Goal: Task Accomplishment & Management: Use online tool/utility

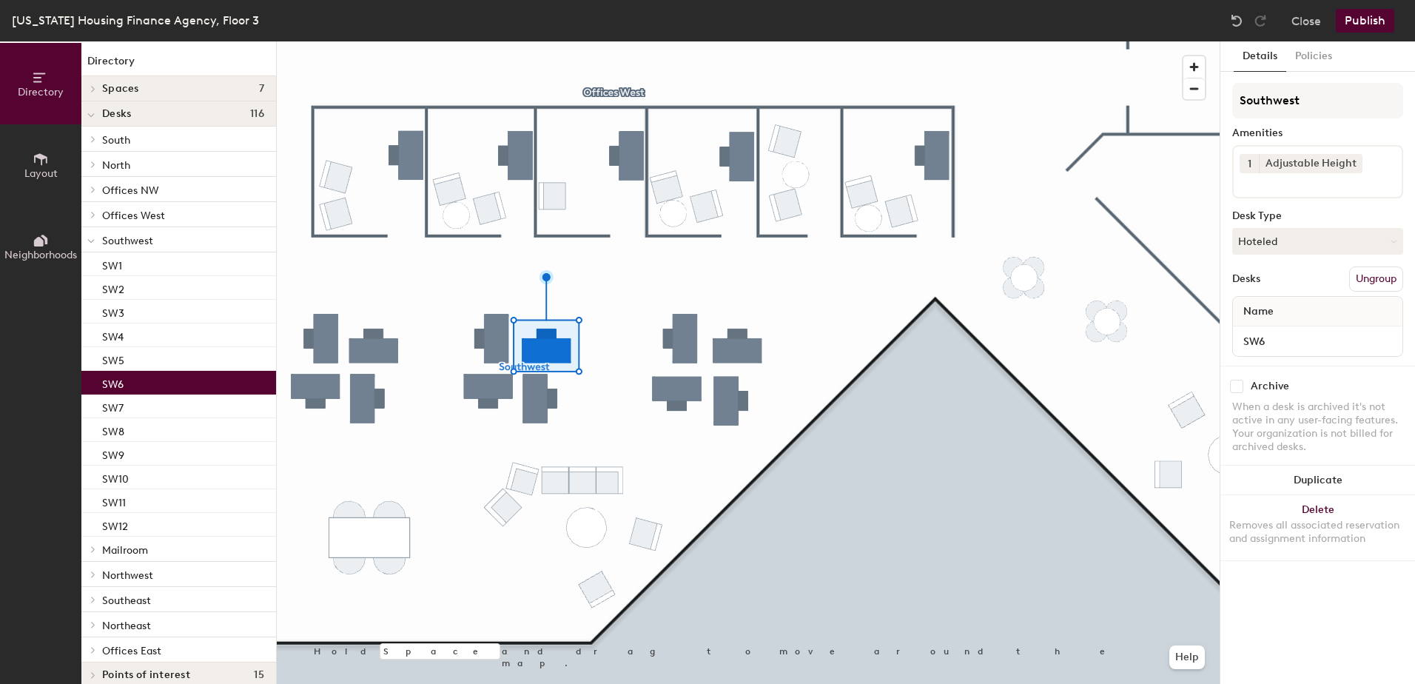
click at [1361, 172] on div "1 Adjustable Height" at bounding box center [1318, 171] width 171 height 53
click at [1351, 131] on div "Amenities" at bounding box center [1318, 133] width 171 height 12
drag, startPoint x: 1341, startPoint y: 163, endPoint x: 1350, endPoint y: 158, distance: 10.3
click at [1350, 158] on icon at bounding box center [1355, 163] width 10 height 10
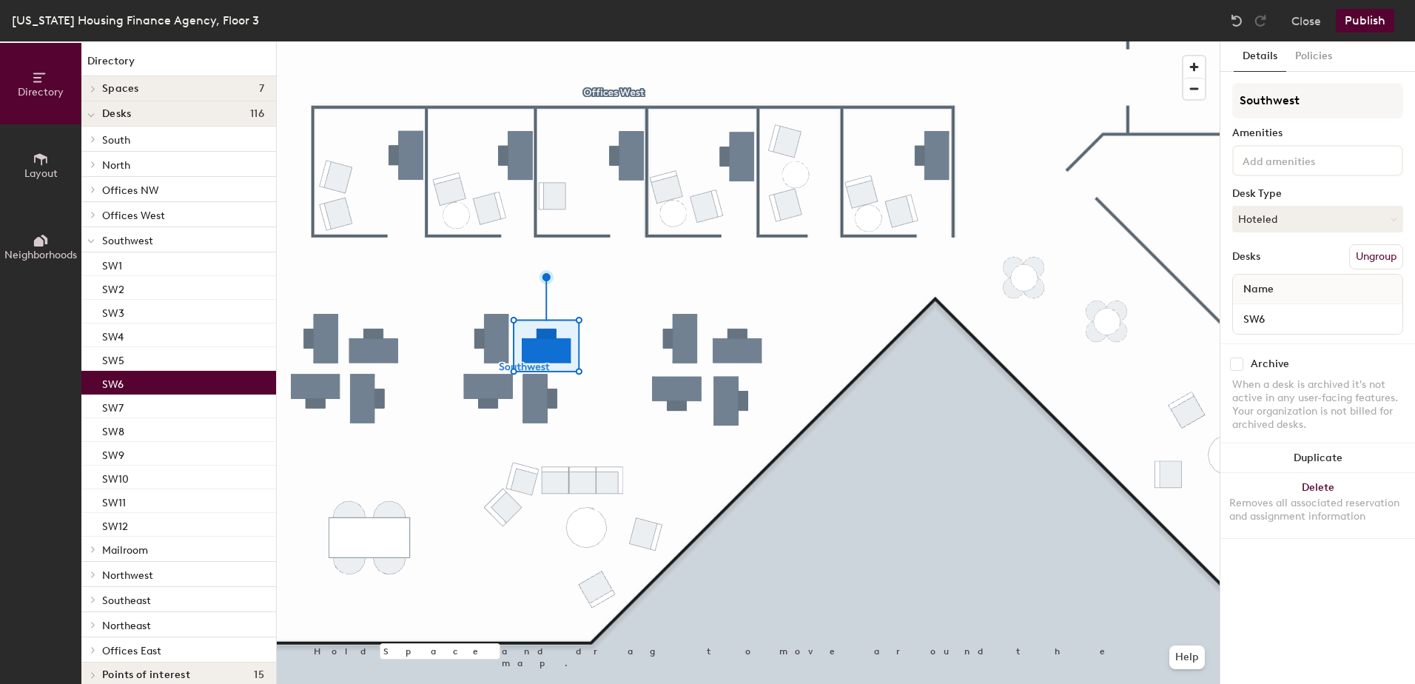
click at [1324, 595] on div "Details Policies Southwest Amenities Desk Type Hoteled Desks Ungroup Name SW6 A…" at bounding box center [1318, 362] width 195 height 643
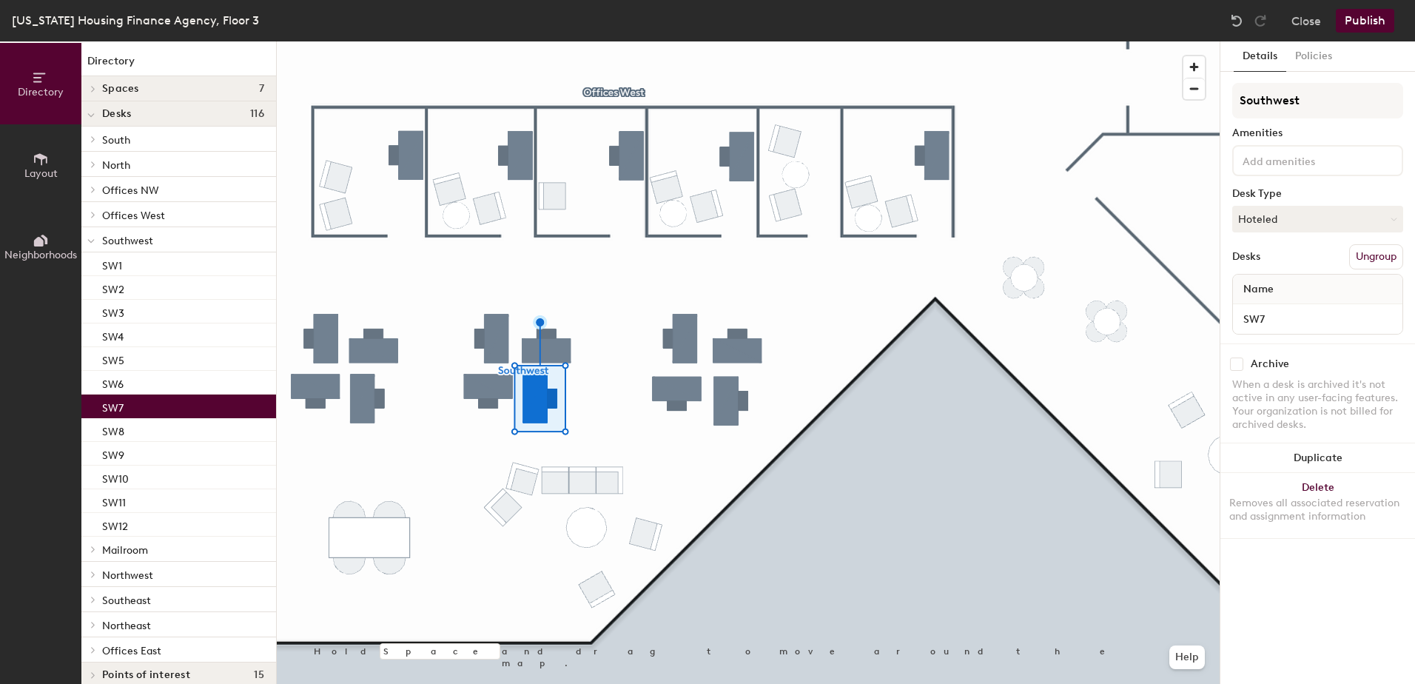
click at [1258, 159] on input at bounding box center [1306, 160] width 133 height 18
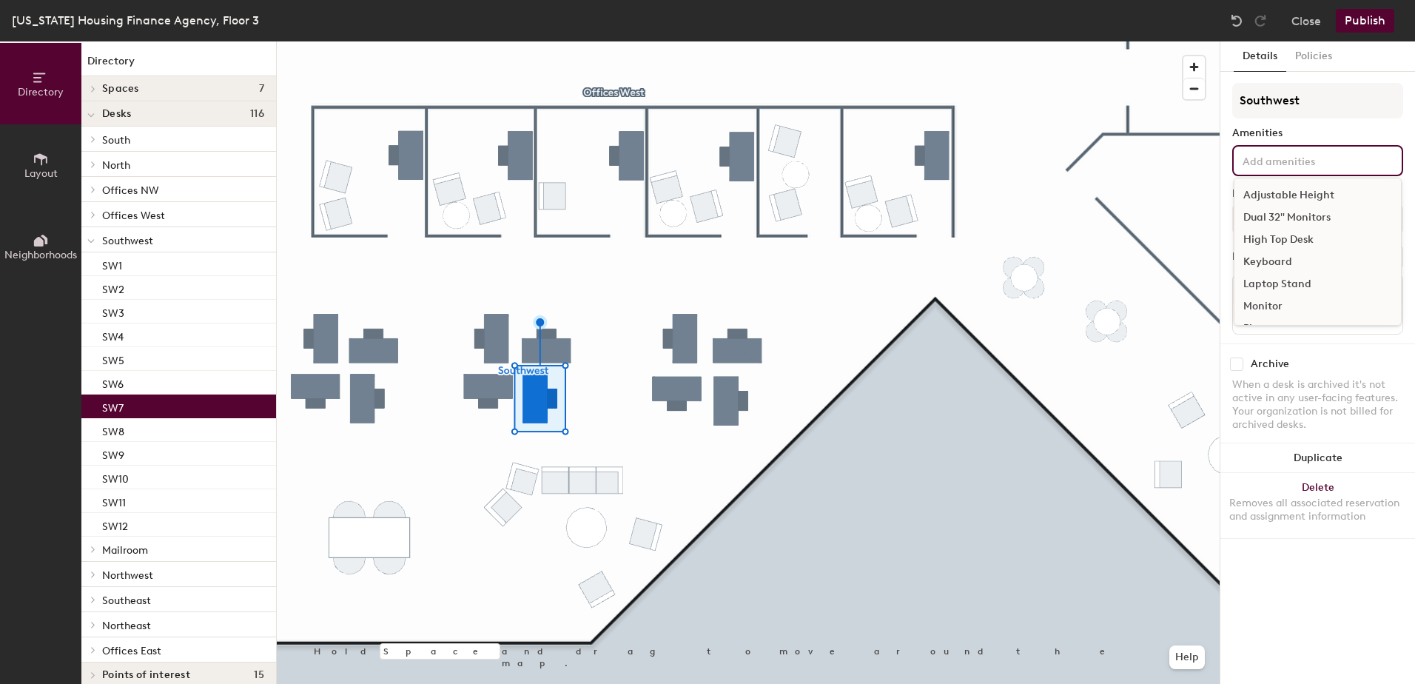
click at [1268, 195] on div "Adjustable Height" at bounding box center [1318, 195] width 167 height 22
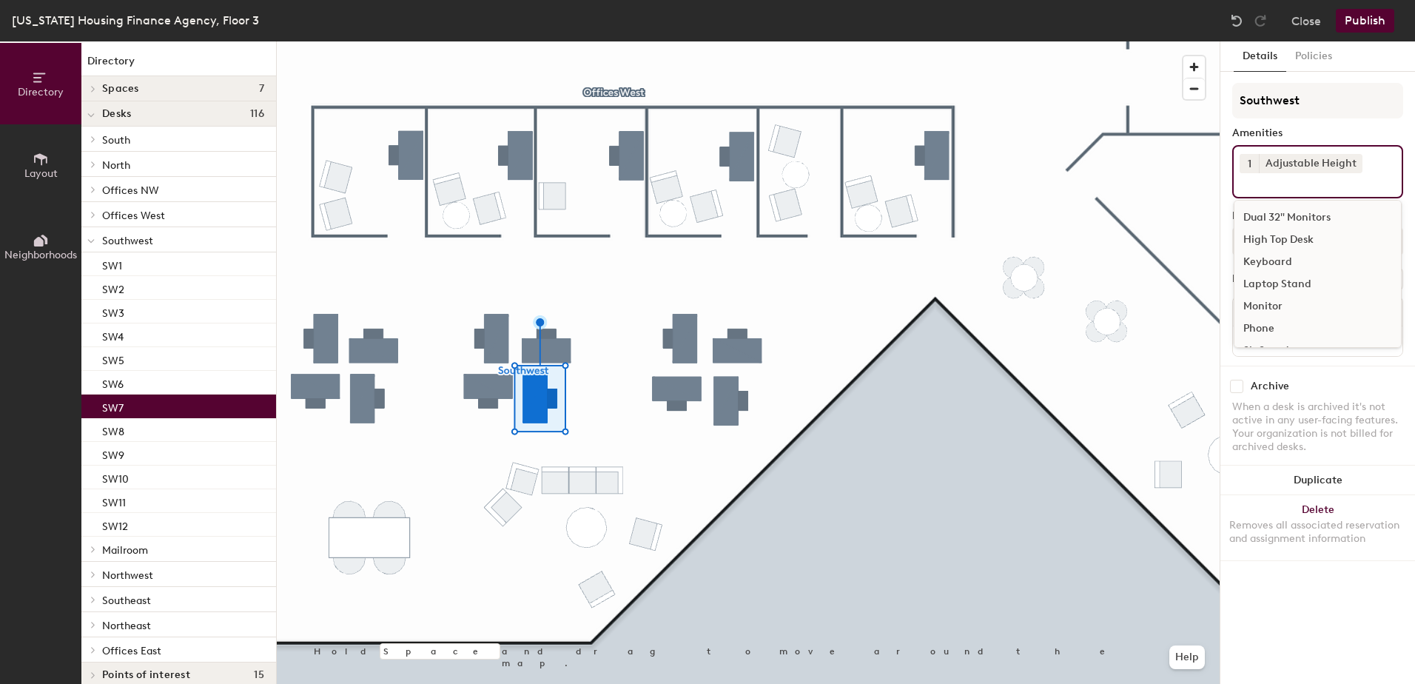
click at [1309, 621] on div "Details Policies Southwest Amenities 1 Adjustable Height Dual 32" Monitors High…" at bounding box center [1318, 362] width 195 height 643
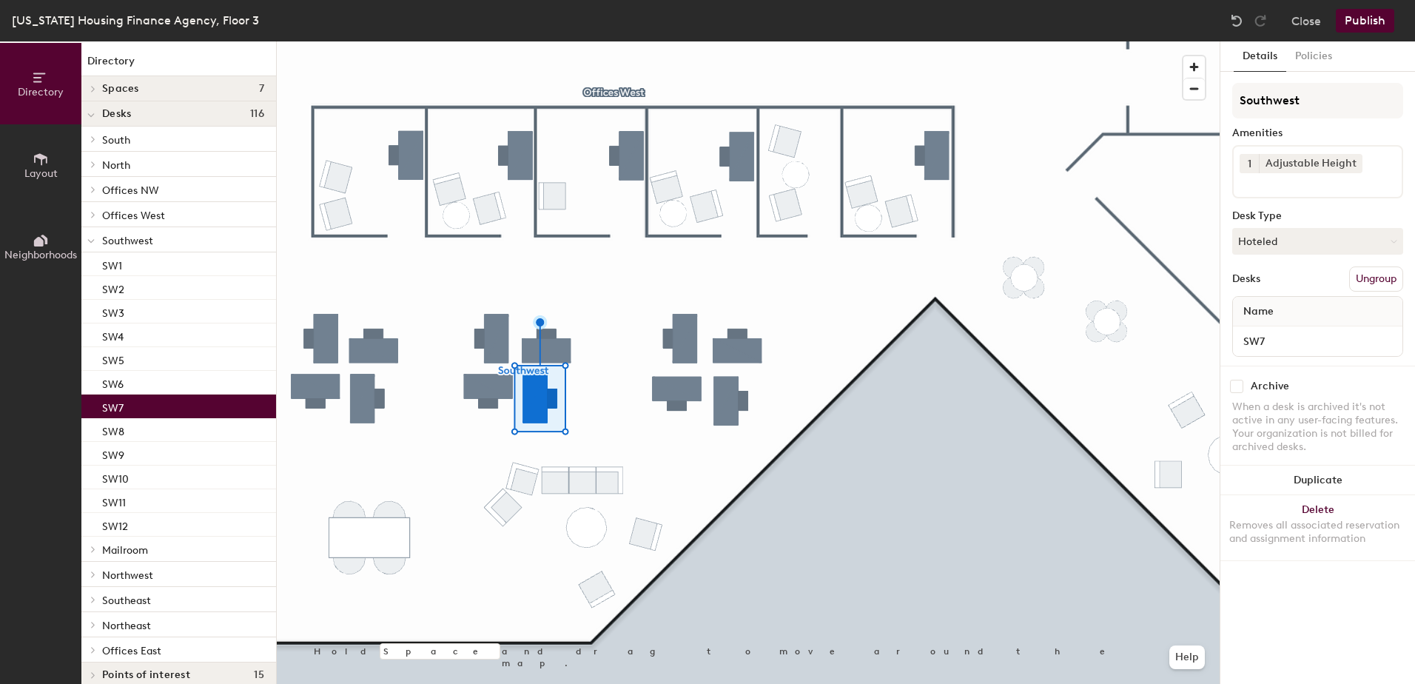
click at [1361, 22] on button "Publish" at bounding box center [1365, 21] width 58 height 24
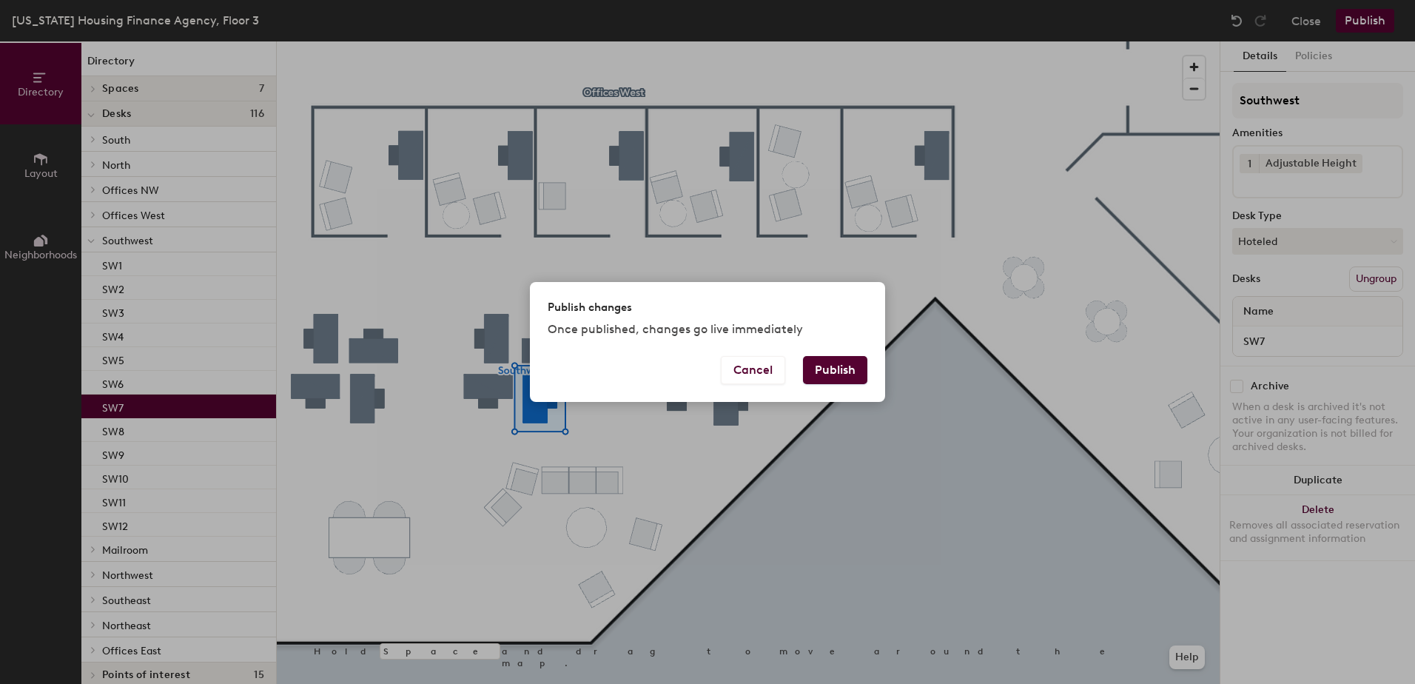
click at [834, 368] on button "Publish" at bounding box center [835, 370] width 64 height 28
